Goal: Task Accomplishment & Management: Manage account settings

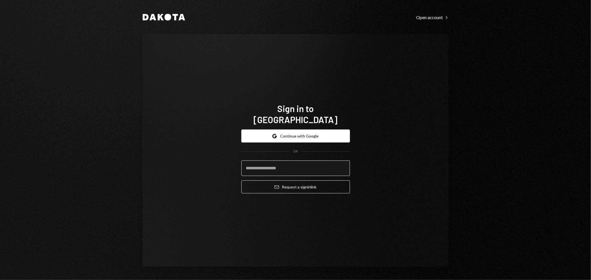
click at [282, 162] on input "email" at bounding box center [295, 169] width 109 height 16
type input "**********"
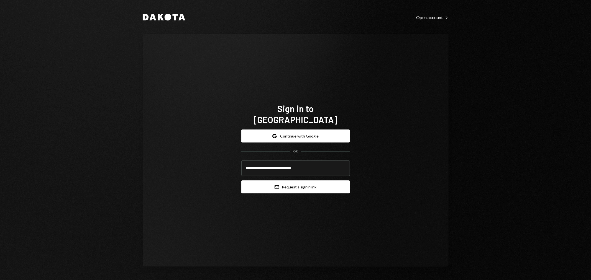
click at [285, 181] on button "Email Request a sign in link" at bounding box center [295, 187] width 109 height 13
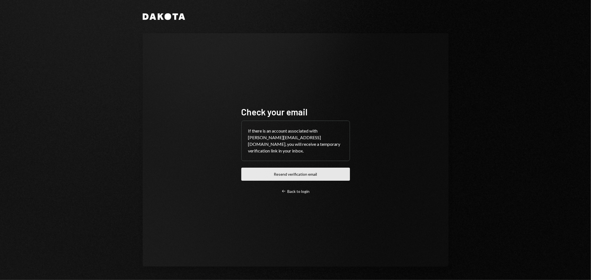
click at [289, 168] on button "Resend verification email" at bounding box center [295, 174] width 109 height 13
